Goal: Navigation & Orientation: Find specific page/section

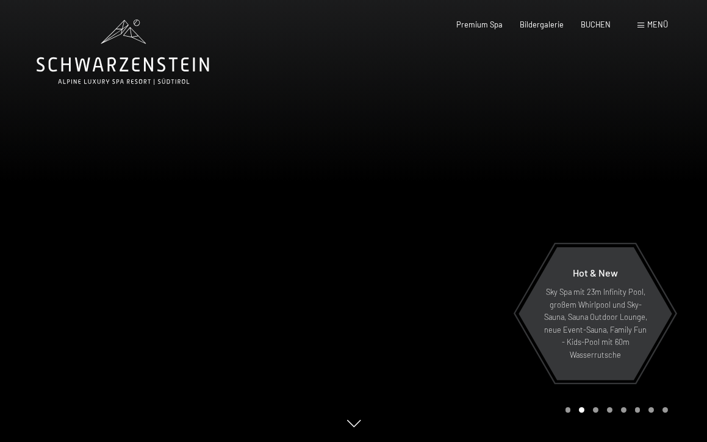
click at [549, 42] on div at bounding box center [531, 221] width 354 height 442
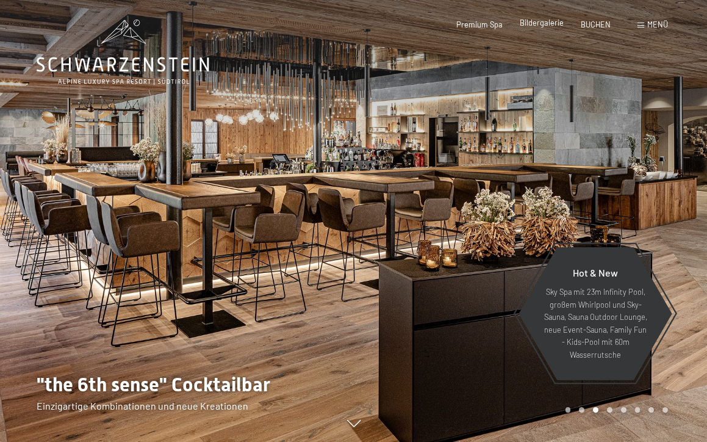
click at [545, 27] on span "Bildergalerie" at bounding box center [542, 23] width 44 height 10
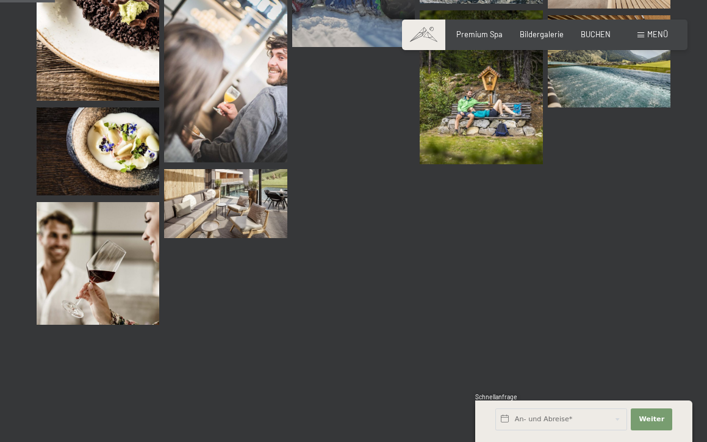
scroll to position [883, 0]
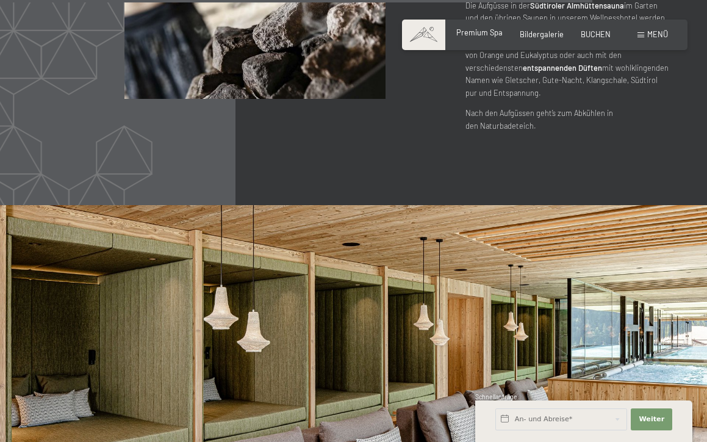
scroll to position [5012, 0]
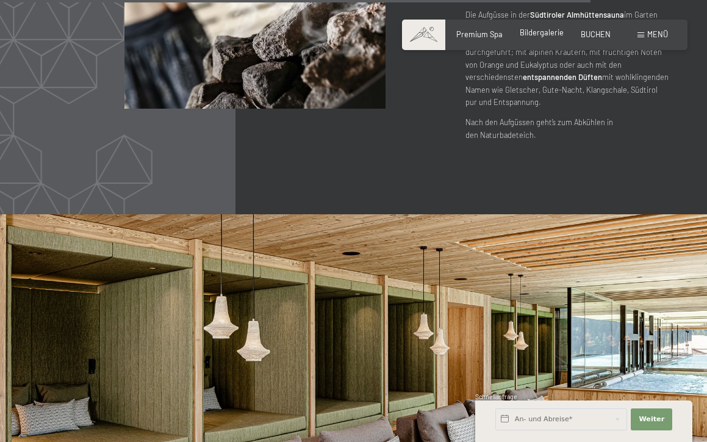
click at [543, 35] on span "Bildergalerie" at bounding box center [542, 32] width 44 height 10
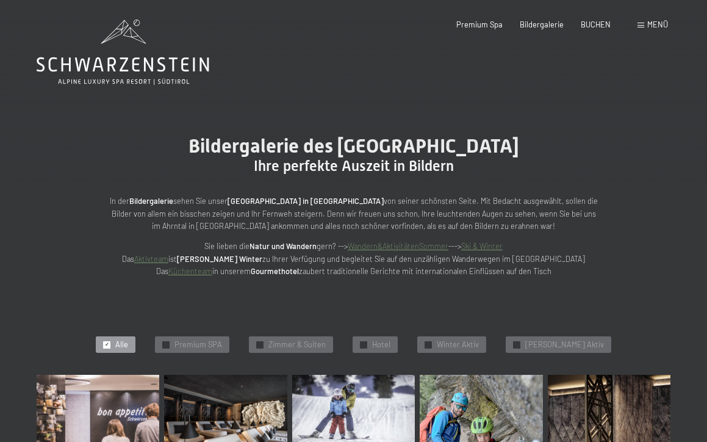
click at [649, 24] on span "Menü" at bounding box center [658, 25] width 21 height 10
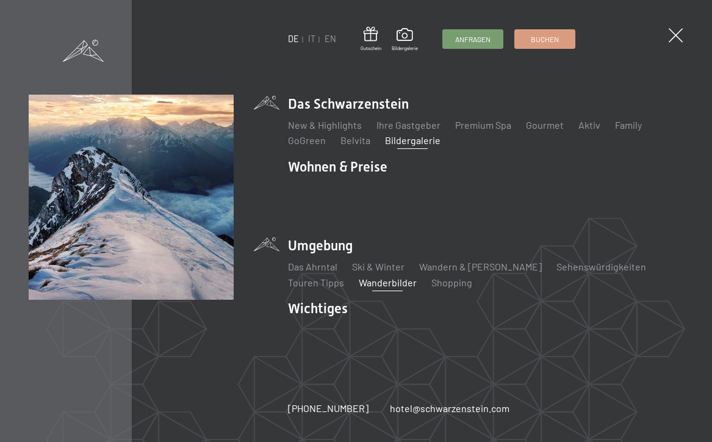
click at [385, 281] on link "Wanderbilder" at bounding box center [388, 283] width 58 height 12
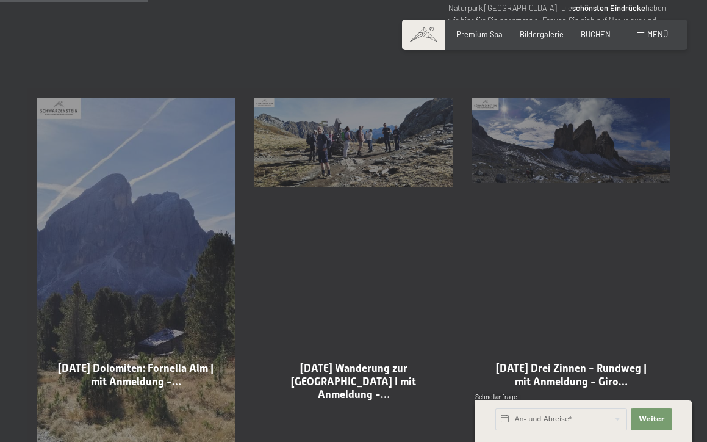
scroll to position [610, 0]
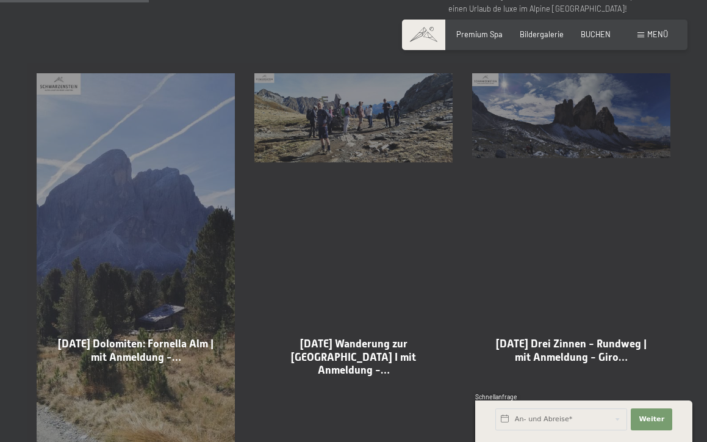
click at [370, 118] on div "[DATE] Wanderung zur [GEOGRAPHIC_DATA] I mit Anmeldung -… Mehr dazu" at bounding box center [354, 293] width 218 height 460
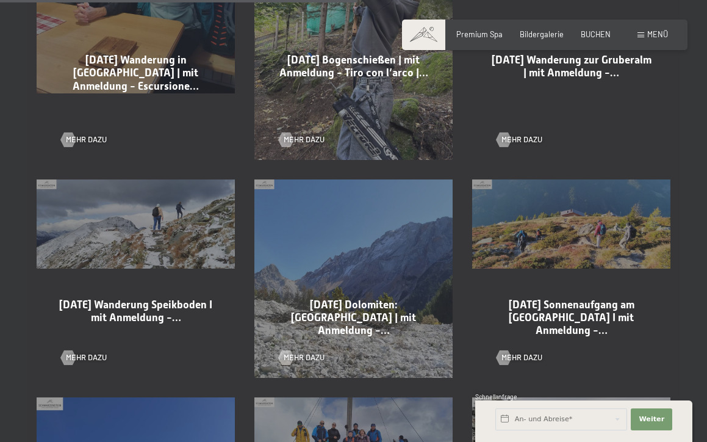
scroll to position [1465, 0]
